Goal: Find specific page/section: Find specific page/section

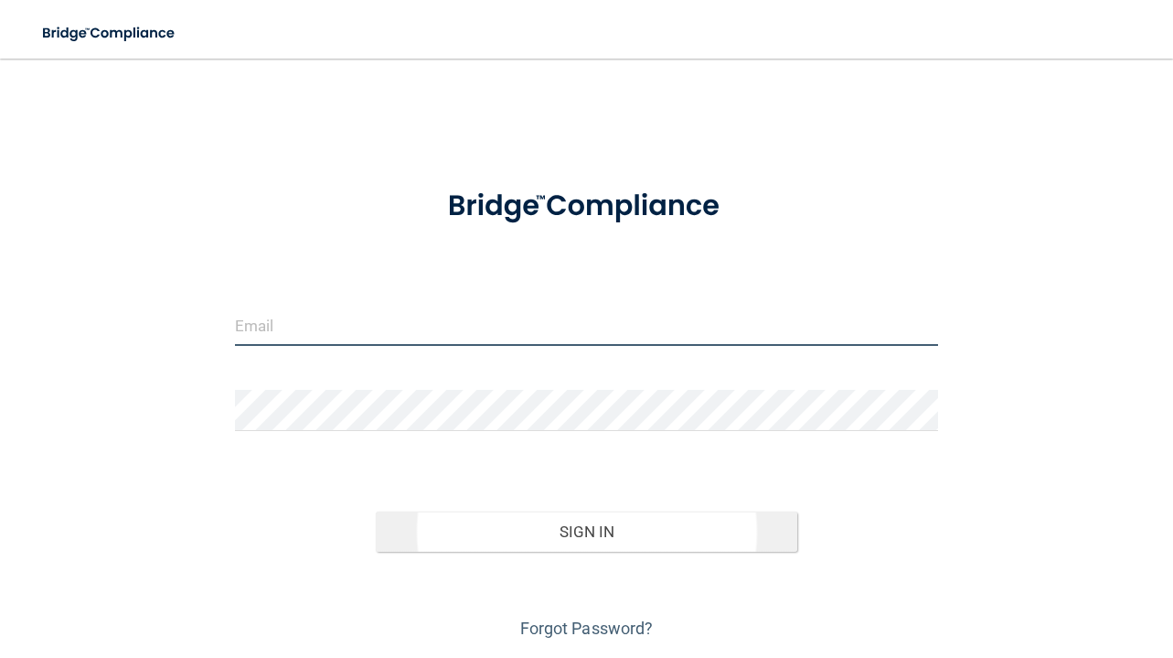
type input "[EMAIL_ADDRESS][DOMAIN_NAME]"
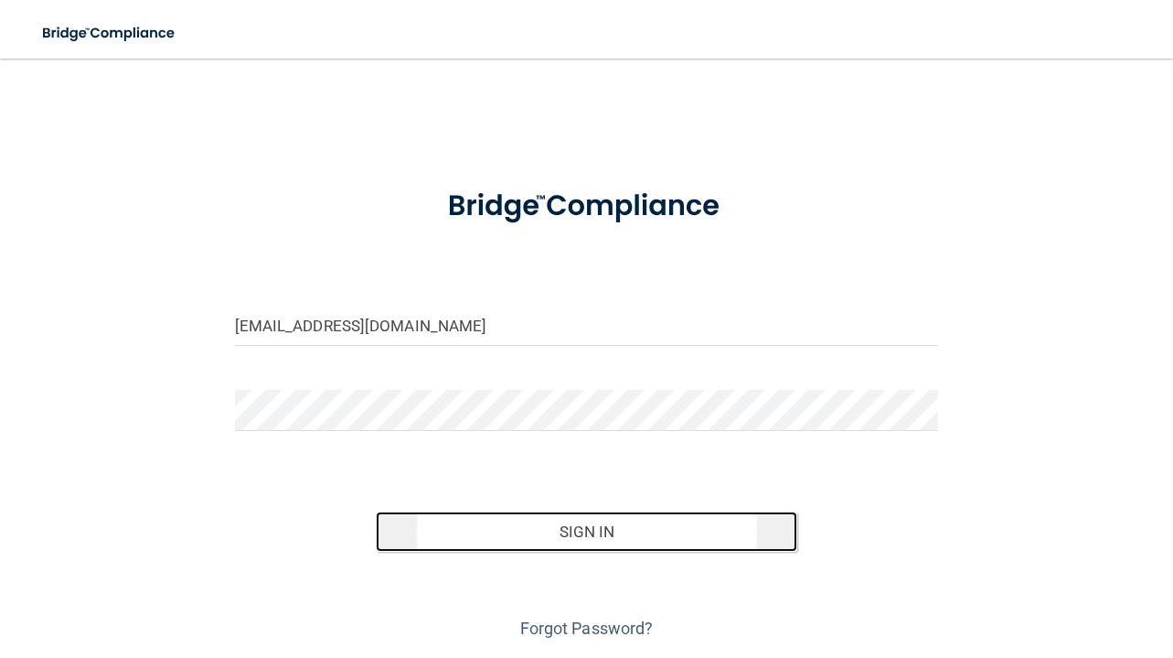
click at [531, 543] on button "Sign In" at bounding box center [587, 531] width 423 height 40
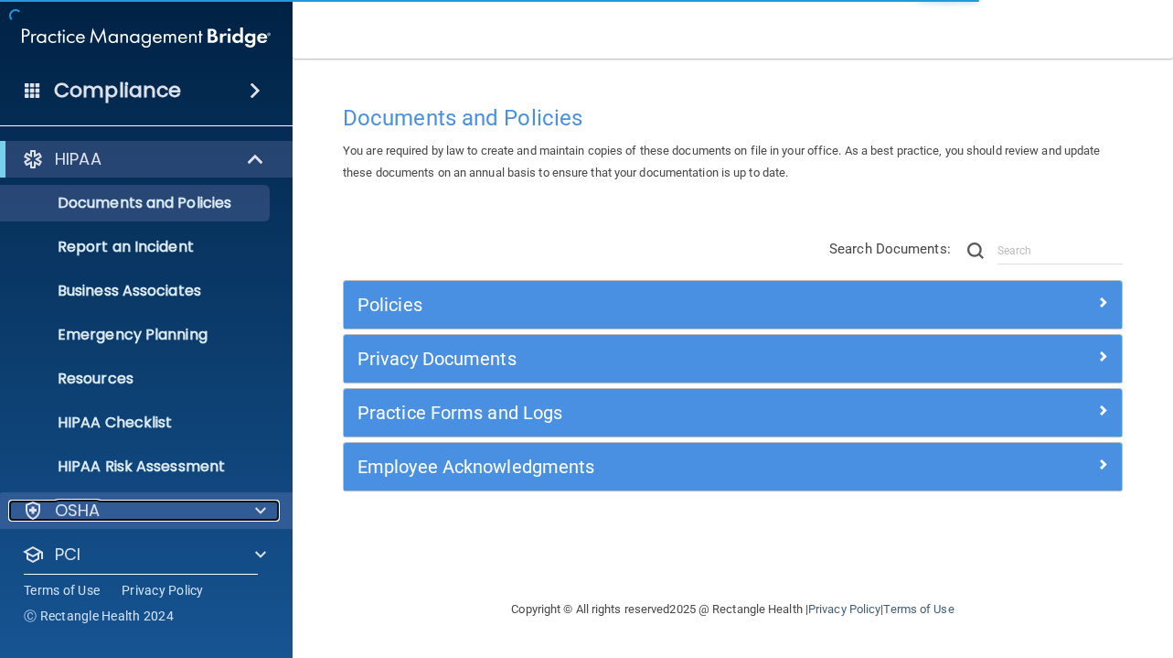
click at [268, 509] on div at bounding box center [258, 510] width 46 height 22
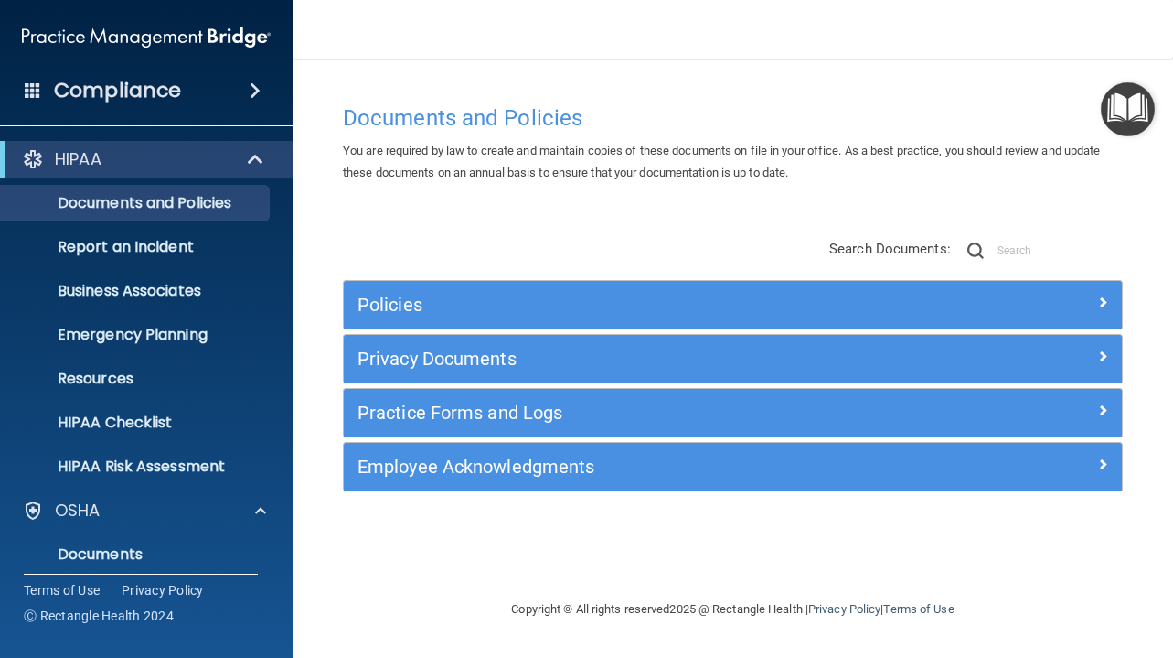
click at [250, 90] on span at bounding box center [255, 91] width 11 height 22
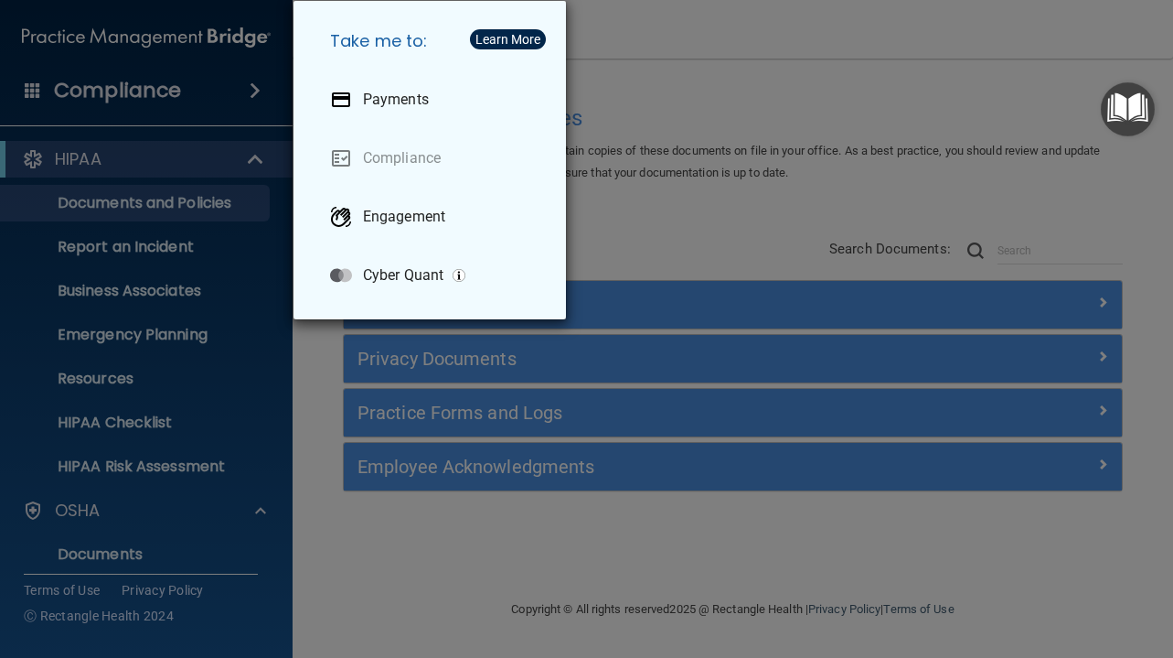
click at [198, 89] on div "Take me to: Payments Compliance Engagement Cyber Quant" at bounding box center [586, 329] width 1173 height 658
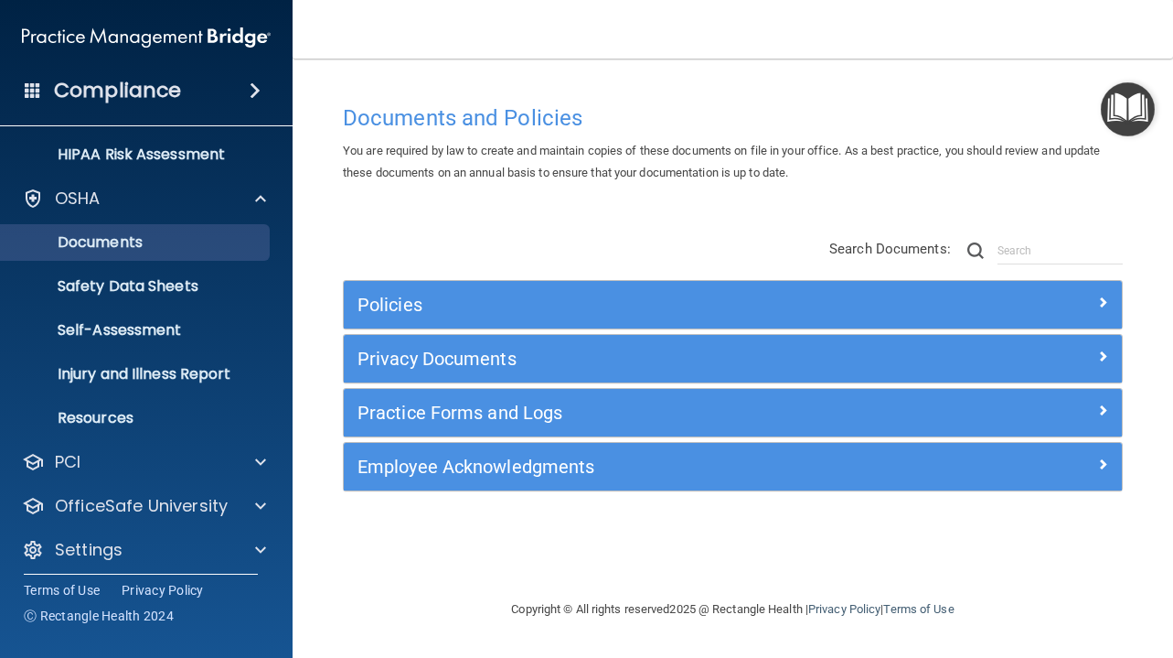
scroll to position [320, 0]
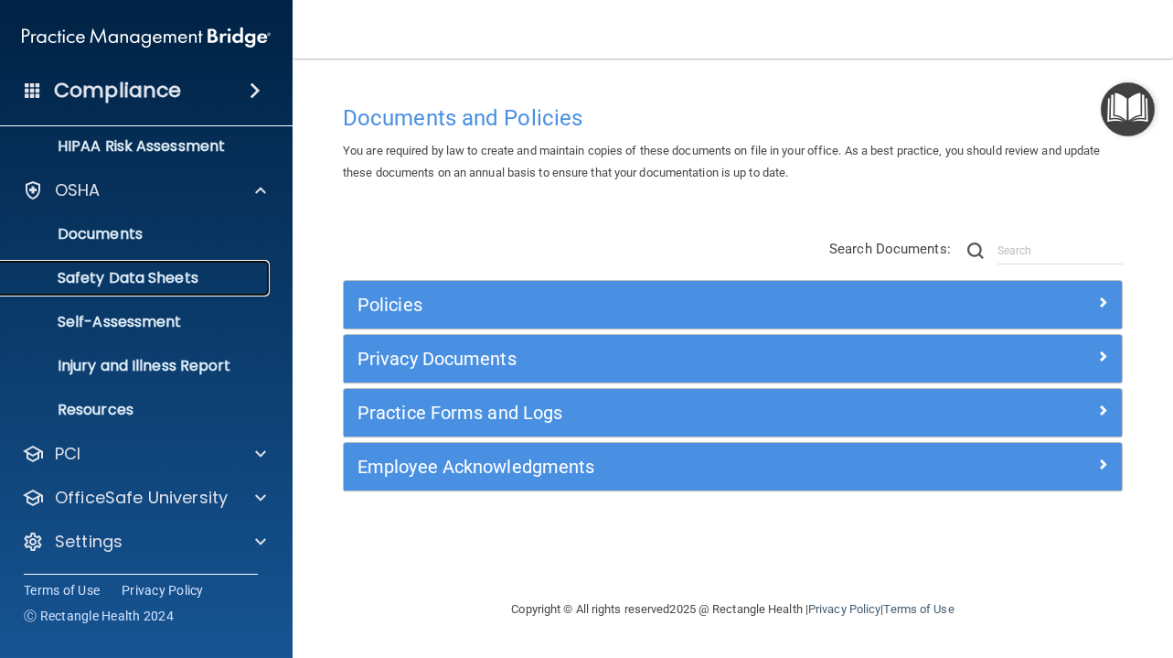
click at [158, 280] on p "Safety Data Sheets" at bounding box center [137, 278] width 250 height 18
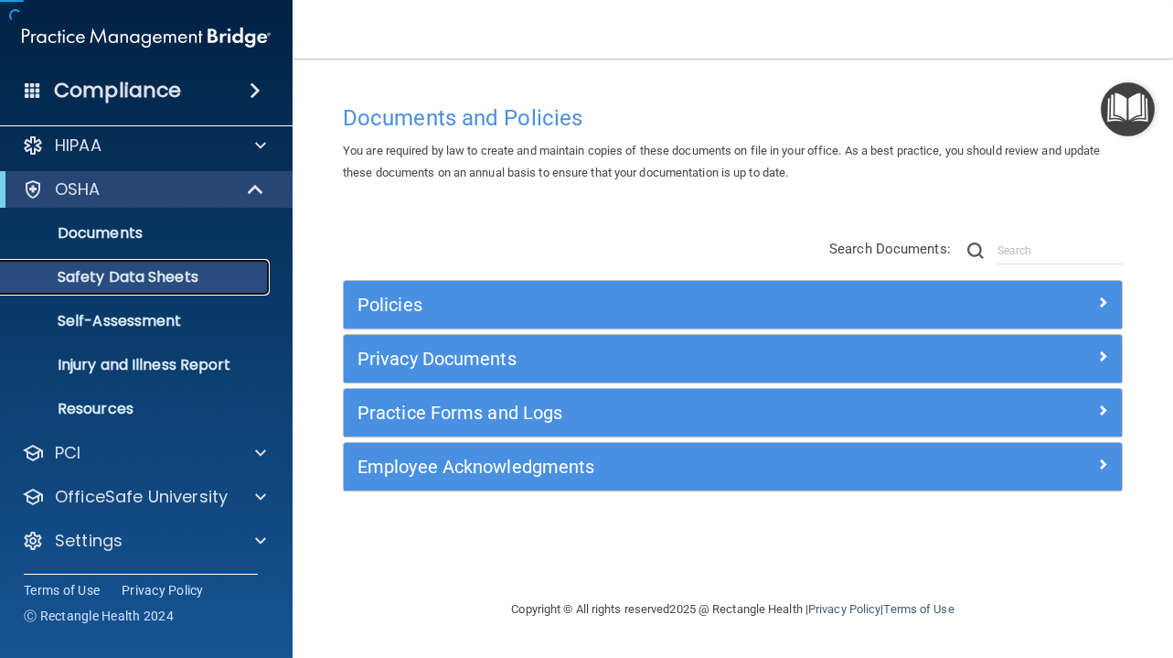
scroll to position [14, 0]
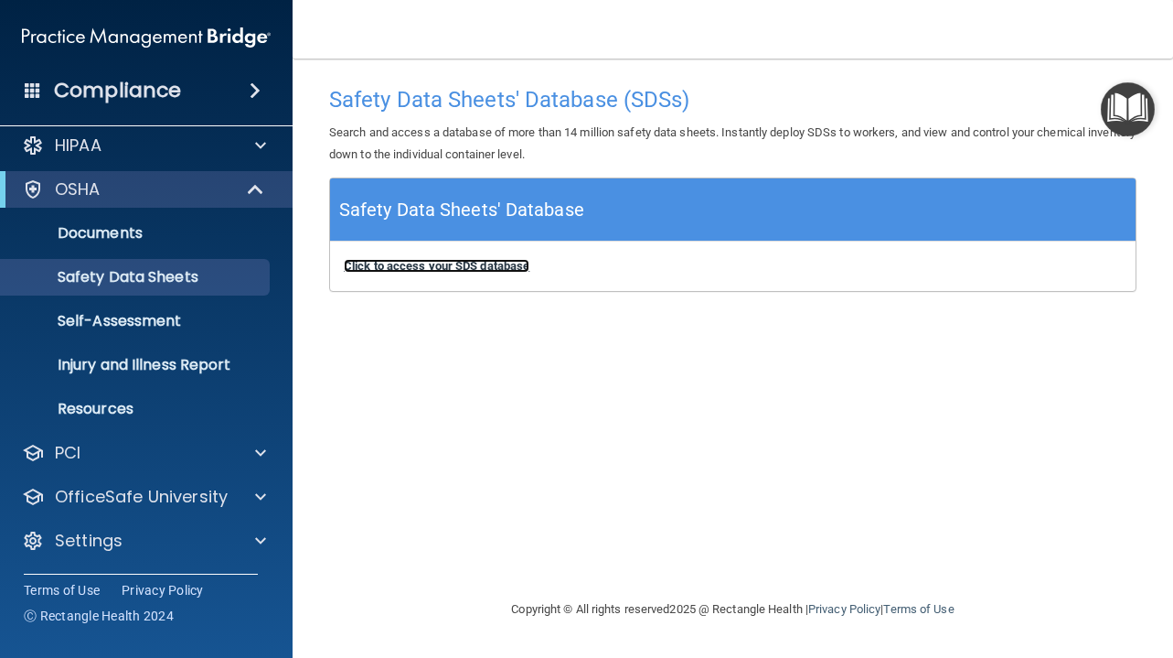
click at [498, 271] on b "Click to access your SDS database" at bounding box center [437, 266] width 186 height 14
click at [431, 261] on b "Click to access your SDS database" at bounding box center [437, 266] width 186 height 14
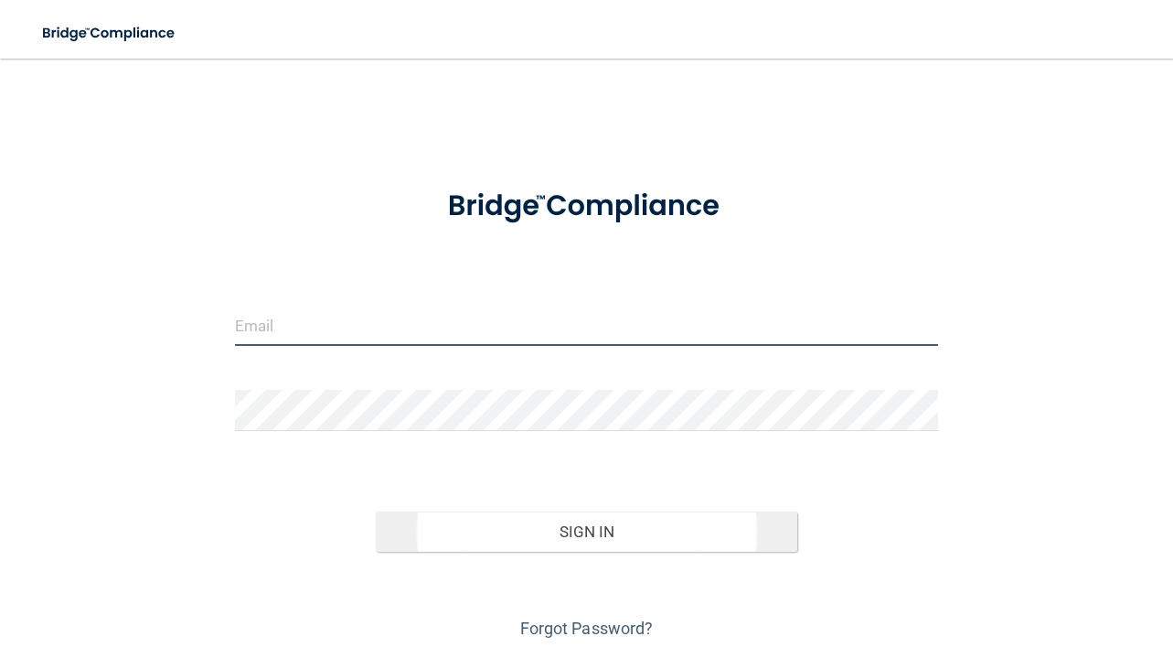
type input "[EMAIL_ADDRESS][DOMAIN_NAME]"
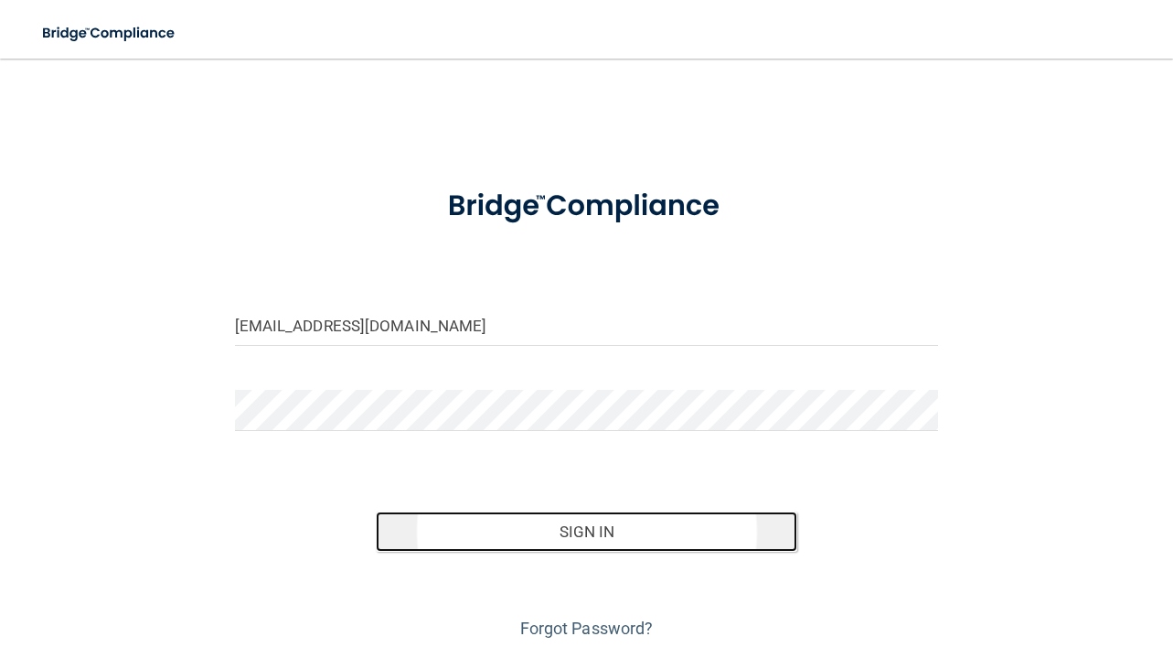
click at [531, 524] on button "Sign In" at bounding box center [587, 531] width 423 height 40
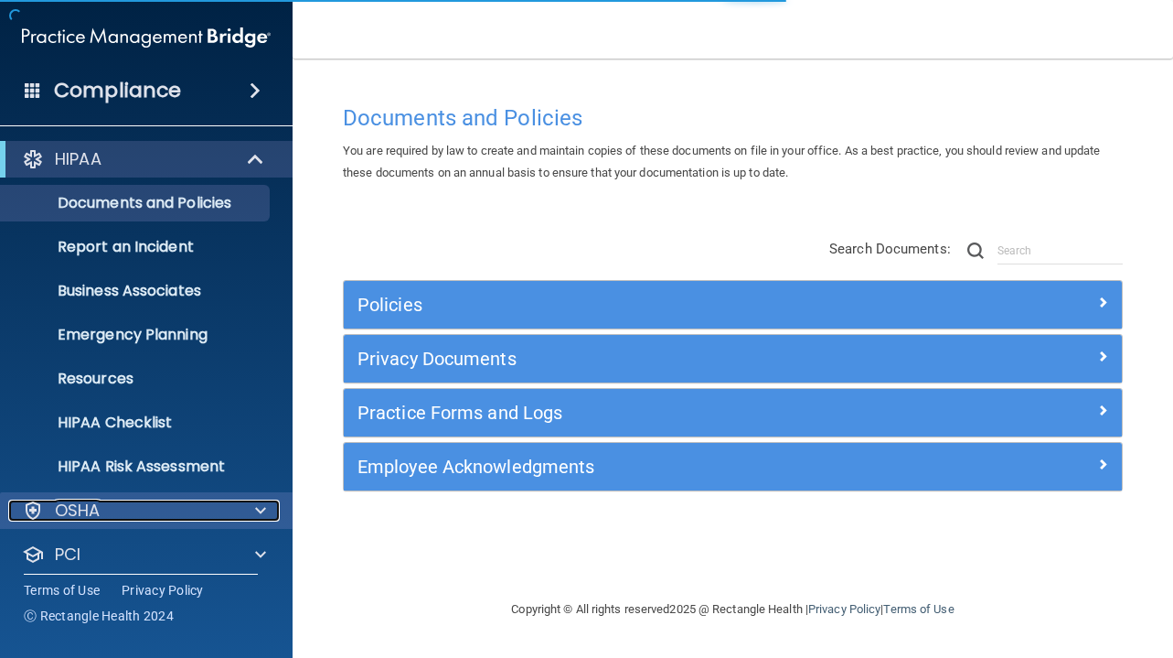
click at [241, 519] on div at bounding box center [258, 510] width 46 height 22
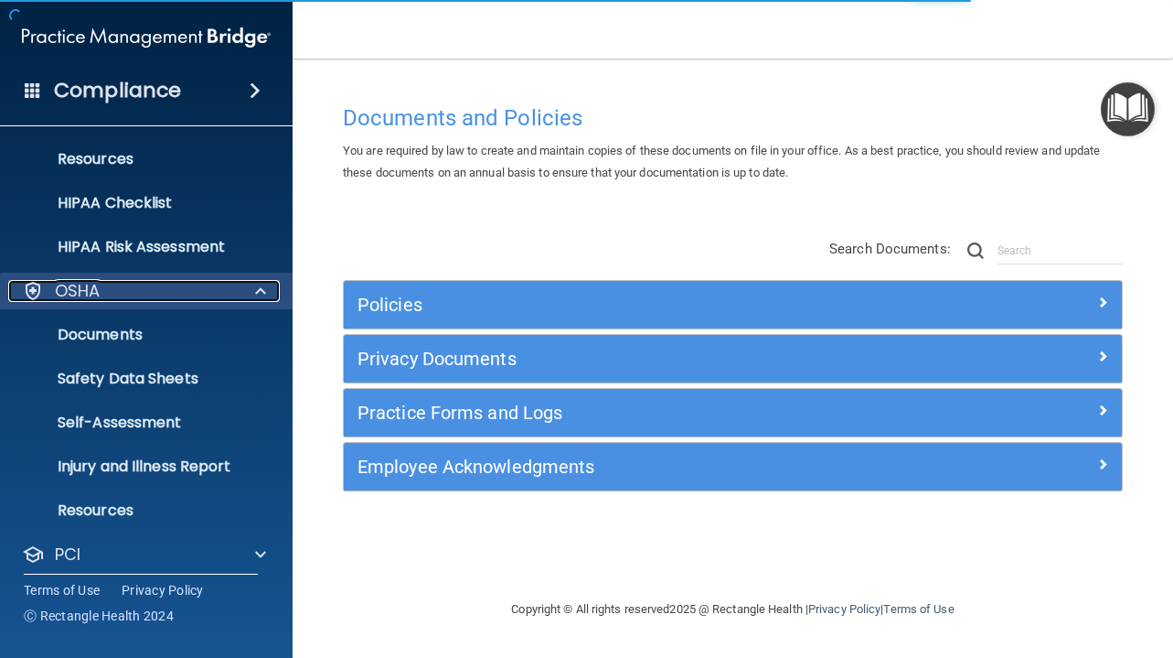
scroll to position [273, 0]
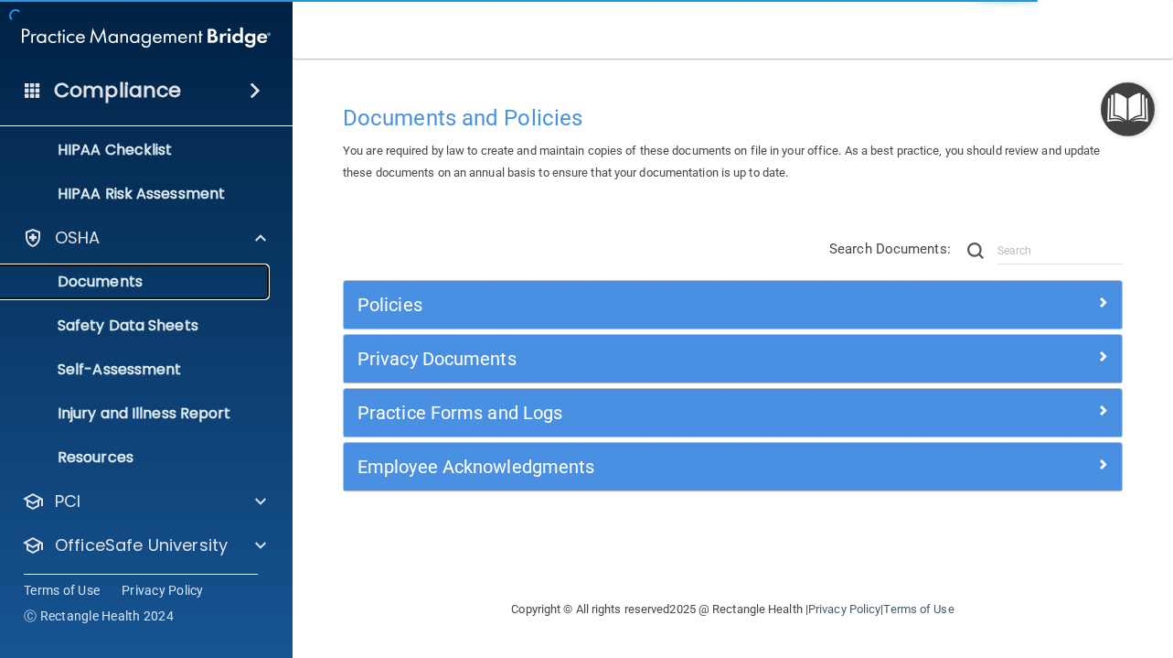
click at [108, 286] on p "Documents" at bounding box center [137, 282] width 250 height 18
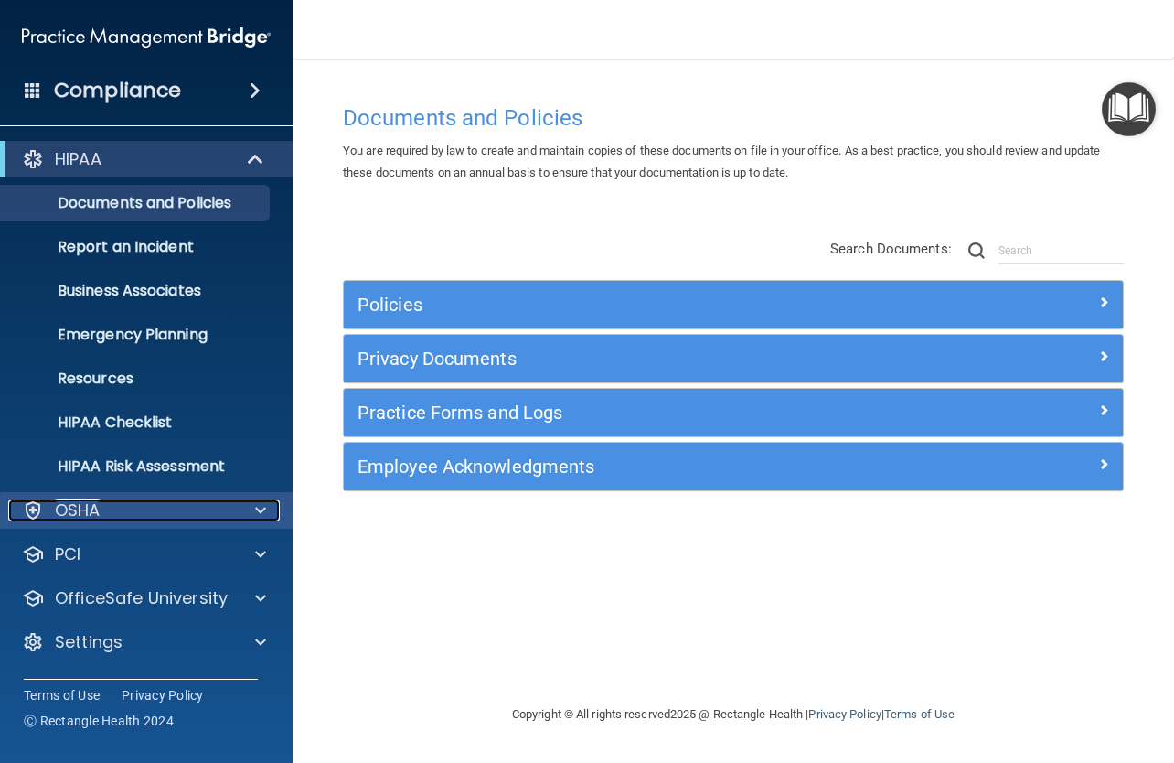
click at [253, 515] on div at bounding box center [258, 510] width 46 height 22
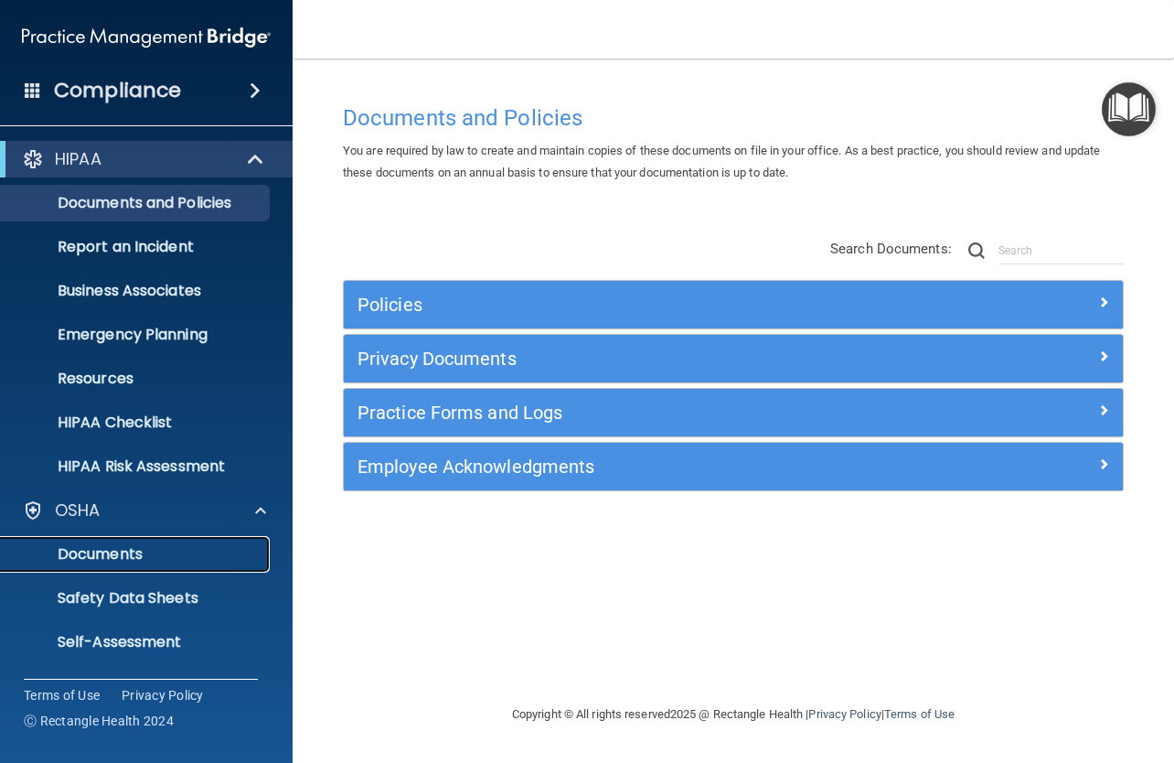
click at [125, 557] on p "Documents" at bounding box center [137, 554] width 250 height 18
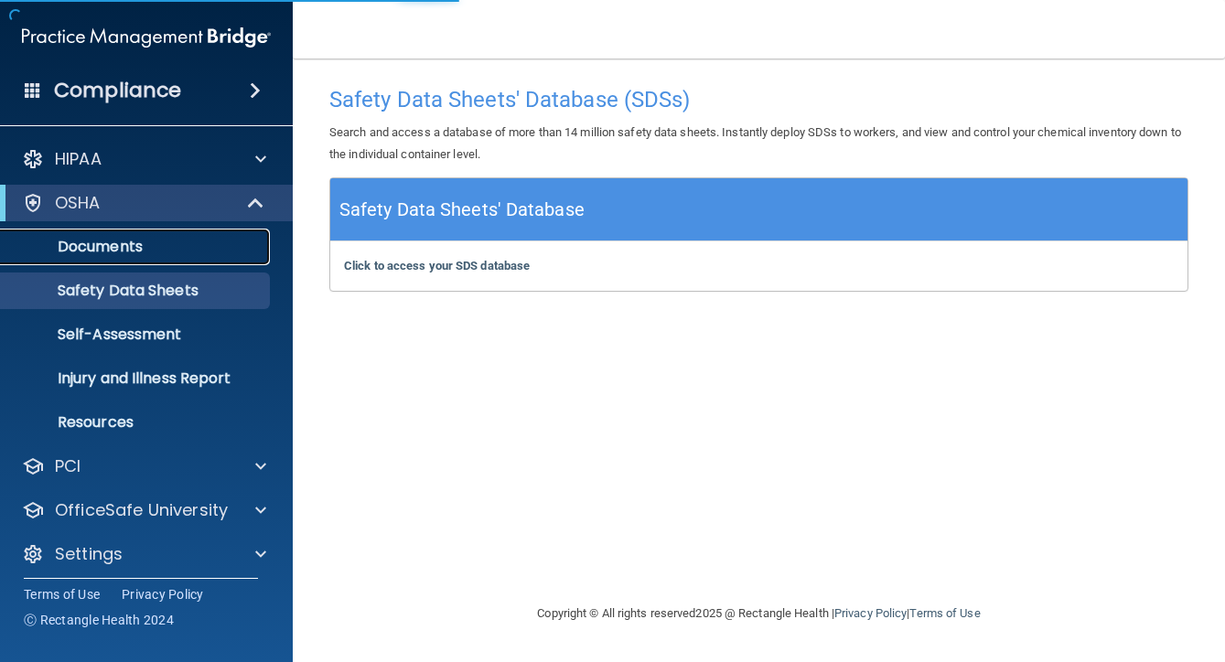
click at [120, 246] on p "Documents" at bounding box center [137, 247] width 250 height 18
